Goal: Check status: Check status

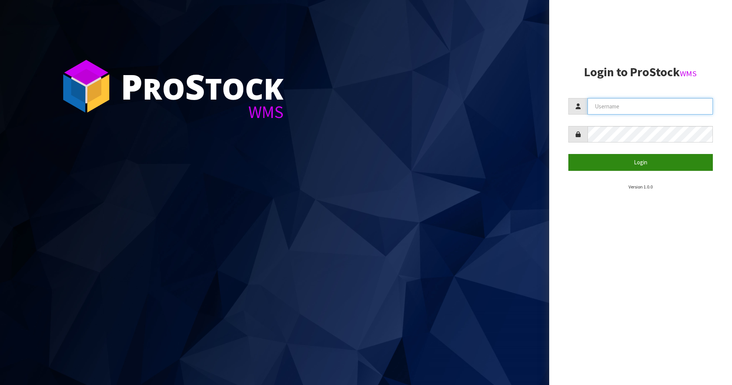
type input "PACIFICBIOLOGICS"
click at [662, 165] on button "Login" at bounding box center [640, 162] width 145 height 16
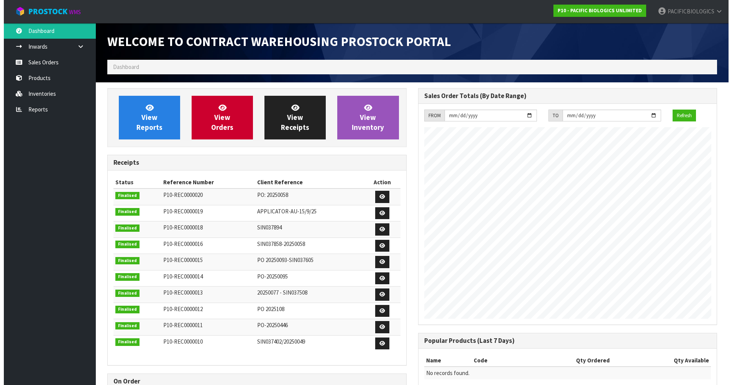
scroll to position [313, 310]
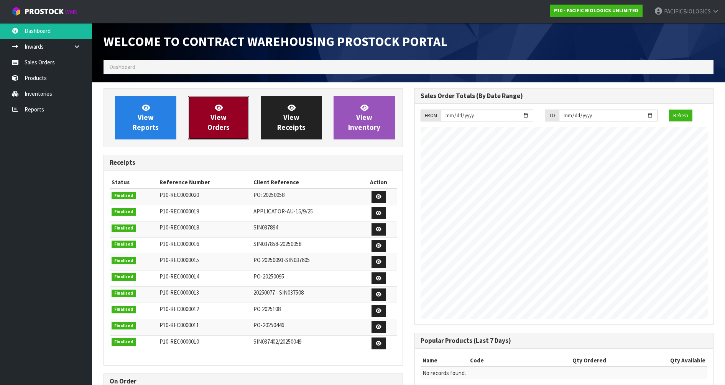
click at [220, 112] on link "View Orders" at bounding box center [218, 118] width 61 height 44
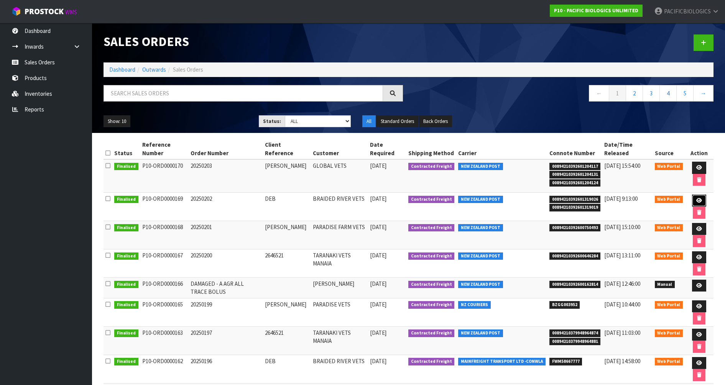
click at [698, 198] on icon at bounding box center [699, 200] width 6 height 5
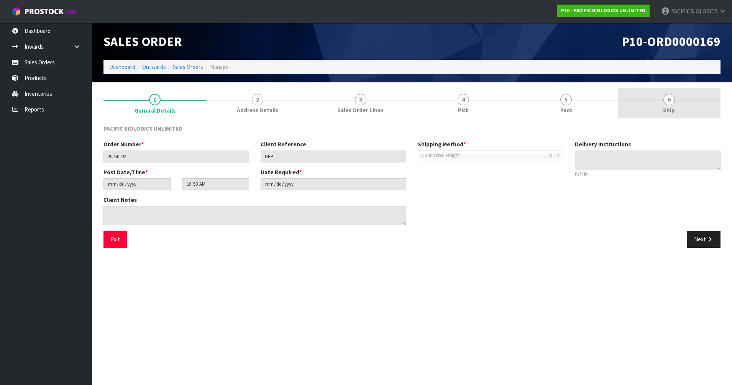
click at [665, 96] on span "6" at bounding box center [668, 99] width 11 height 11
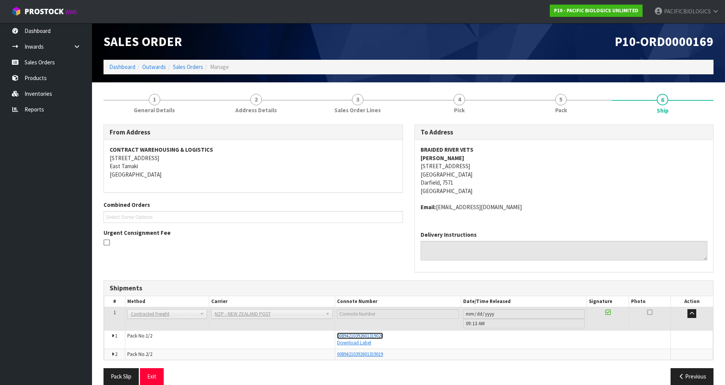
click at [356, 335] on span "00894210392601319026" at bounding box center [360, 336] width 46 height 7
click at [186, 66] on link "Sales Orders" at bounding box center [188, 66] width 30 height 7
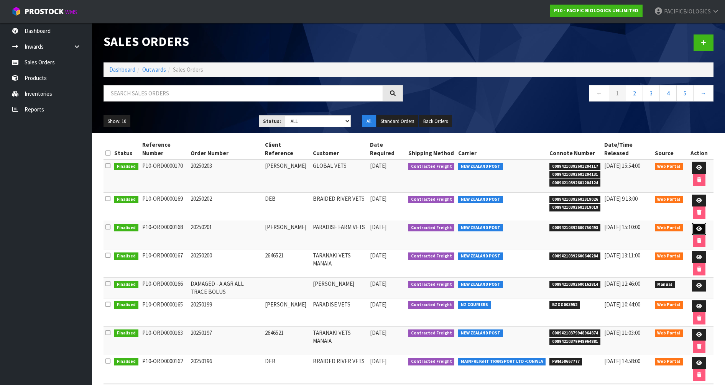
click at [698, 227] on icon at bounding box center [699, 229] width 6 height 5
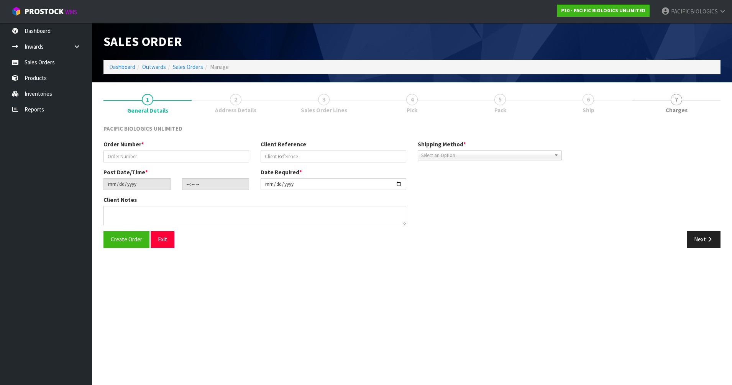
type input "20250201"
type input "[PERSON_NAME]"
type input "[DATE]"
type input "11:52:00.000"
type input "[DATE]"
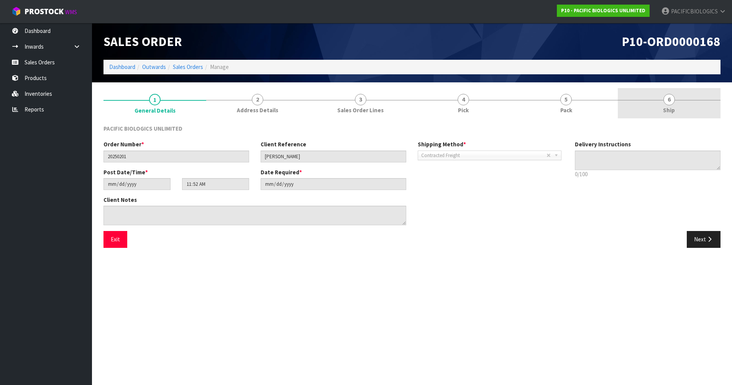
click at [672, 101] on span "6" at bounding box center [668, 99] width 11 height 11
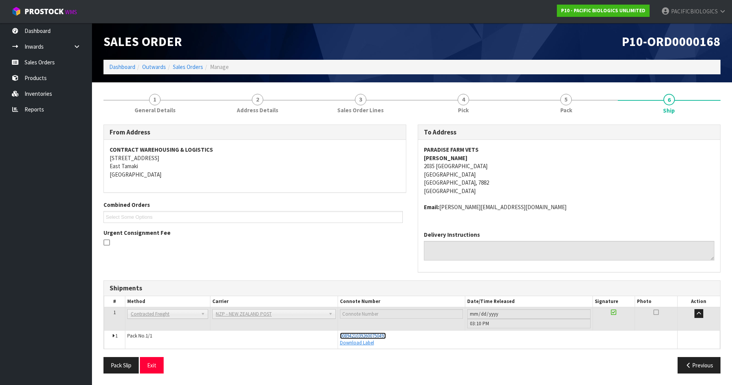
click at [346, 335] on span "00894210392600750493" at bounding box center [363, 336] width 46 height 7
click at [188, 66] on link "Sales Orders" at bounding box center [188, 66] width 30 height 7
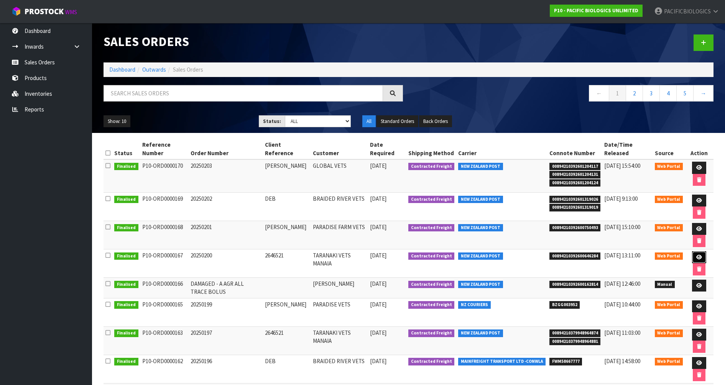
click at [696, 256] on icon at bounding box center [699, 257] width 6 height 5
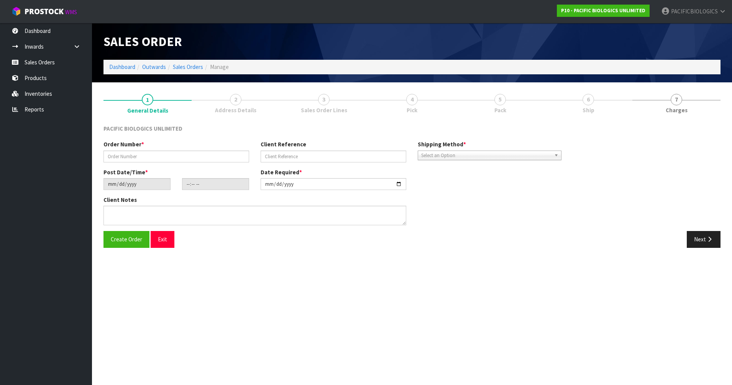
type input "20250200"
type input "2646521"
type input "[DATE]"
type input "17:31:00.000"
type input "[DATE]"
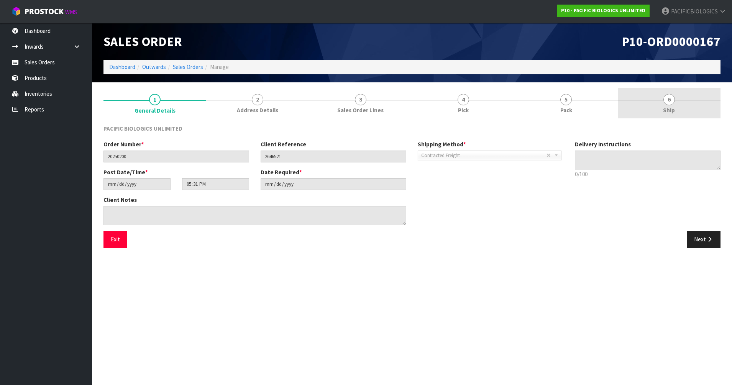
click at [673, 105] on link "6 Ship" at bounding box center [669, 103] width 103 height 30
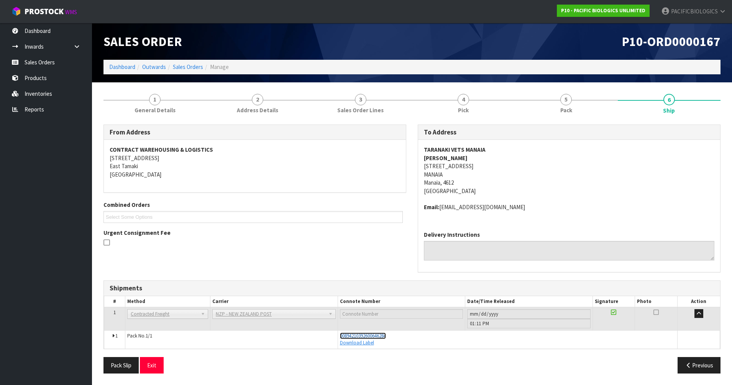
click at [343, 336] on span "00894210392600646284" at bounding box center [363, 336] width 46 height 7
